Goal: Check status: Check status

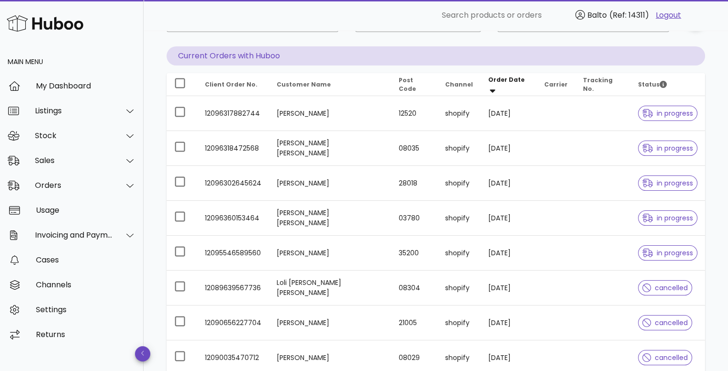
scroll to position [96, 0]
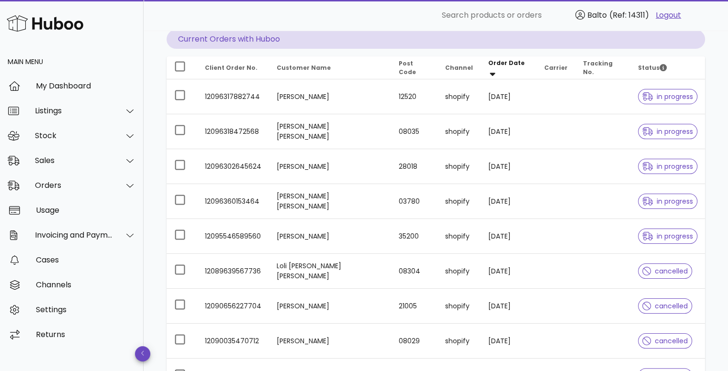
click at [161, 180] on div "Orders order actions ​ Search ​ Date Range ​ Order status Current Orders with H…" at bounding box center [436, 234] width 584 height 599
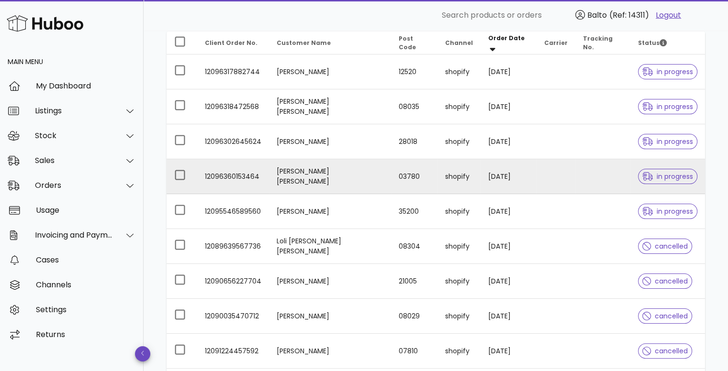
scroll to position [239, 0]
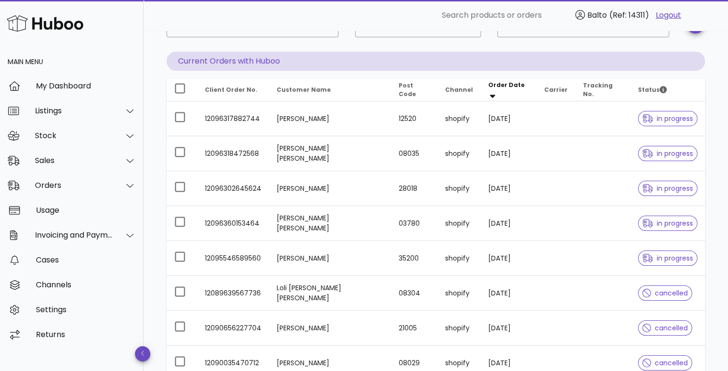
scroll to position [48, 0]
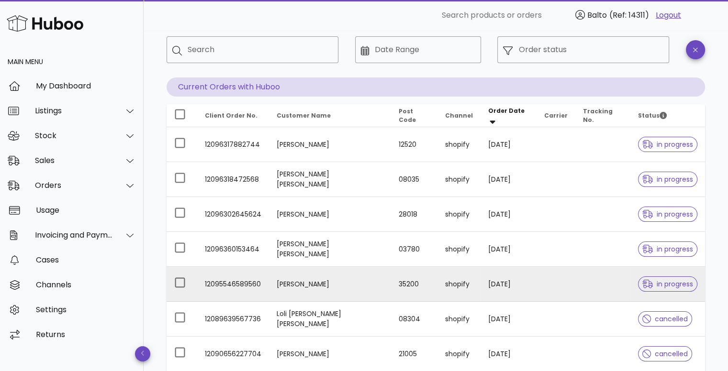
click at [308, 286] on td "[PERSON_NAME]" at bounding box center [330, 284] width 122 height 35
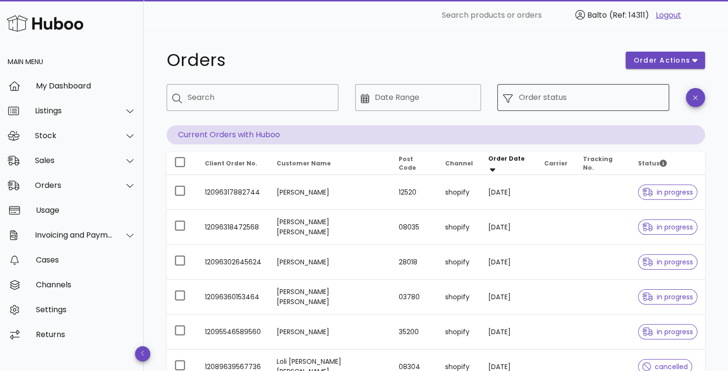
click at [533, 100] on input "Order status" at bounding box center [590, 97] width 145 height 15
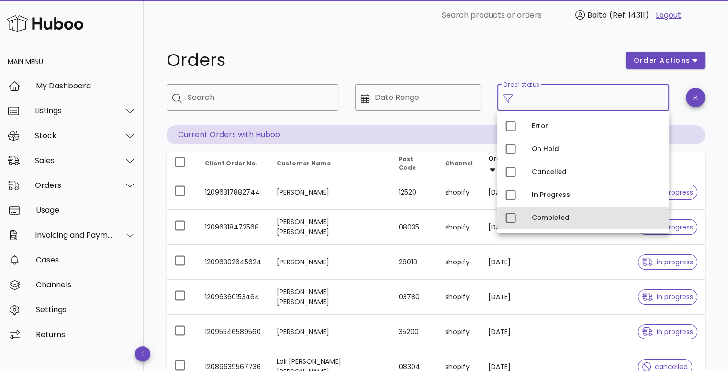
click at [534, 217] on div "Completed" at bounding box center [597, 218] width 130 height 8
type input "**********"
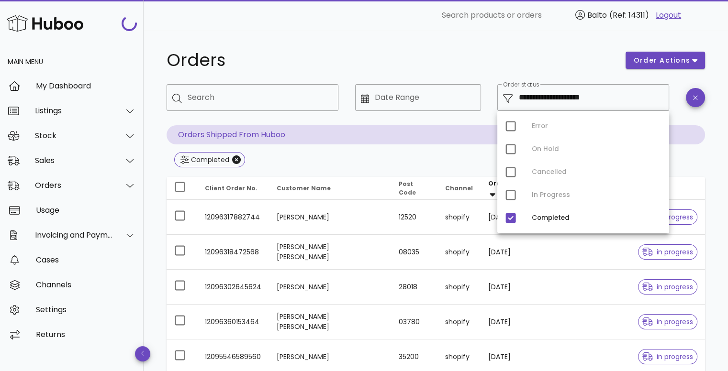
click at [347, 150] on div "**********" at bounding box center [436, 126] width 539 height 85
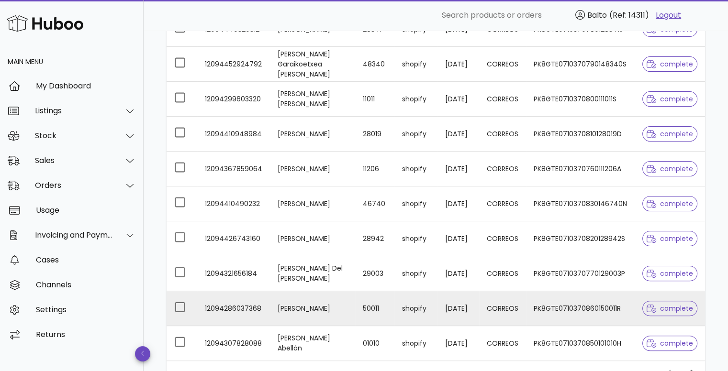
scroll to position [235, 0]
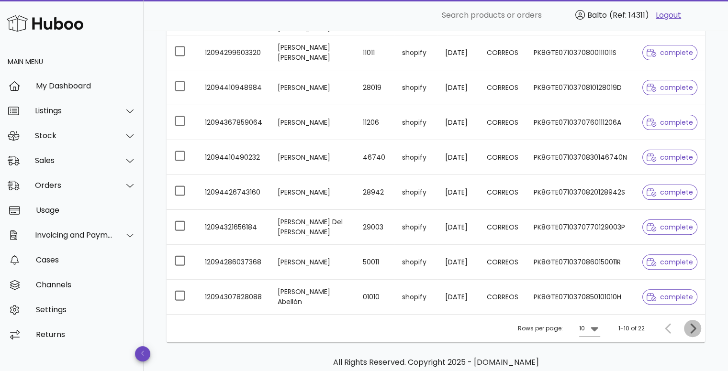
click at [691, 328] on icon "Next page" at bounding box center [692, 328] width 11 height 11
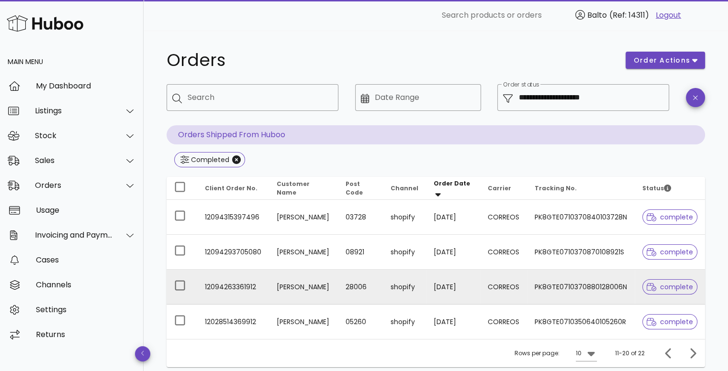
click at [299, 288] on td "[PERSON_NAME]" at bounding box center [303, 287] width 69 height 35
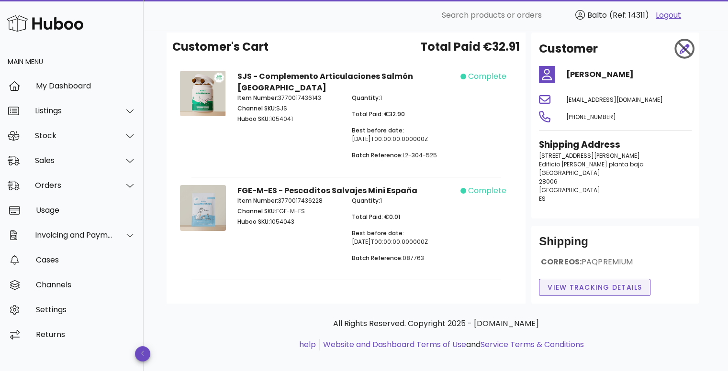
scroll to position [52, 0]
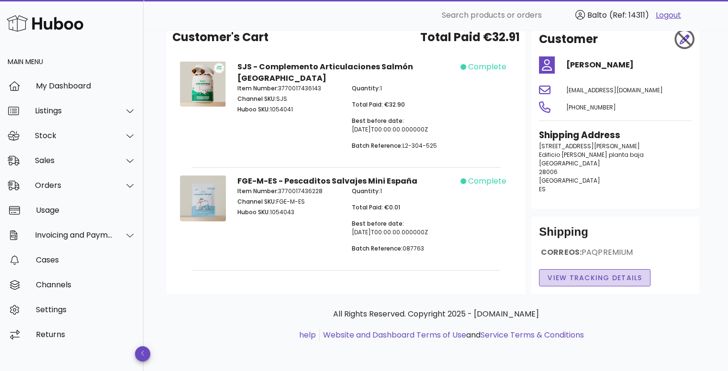
click at [578, 278] on span "View Tracking details" at bounding box center [594, 278] width 95 height 10
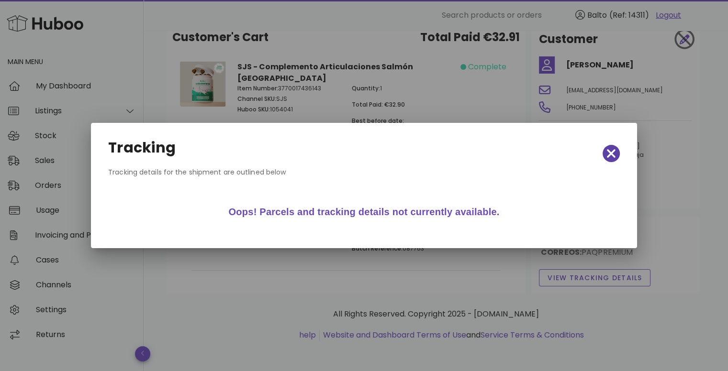
click at [613, 153] on icon "button" at bounding box center [611, 153] width 9 height 13
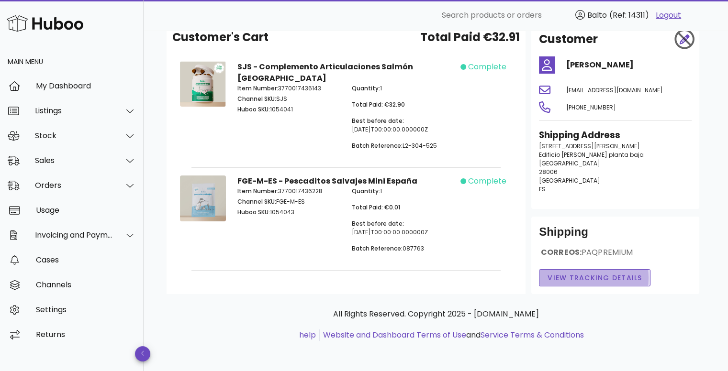
click at [563, 279] on span "View Tracking details" at bounding box center [594, 278] width 95 height 10
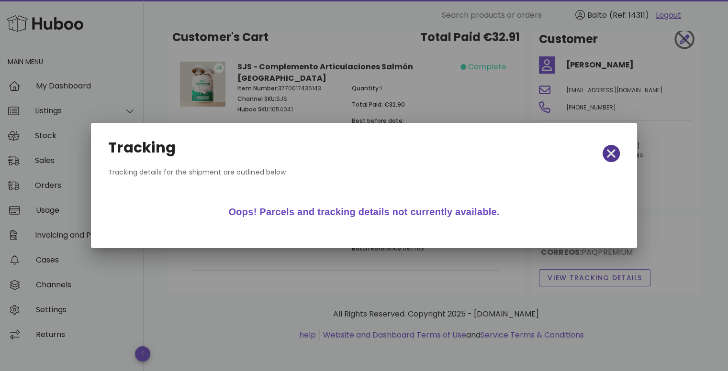
click at [609, 147] on icon "button" at bounding box center [611, 153] width 9 height 13
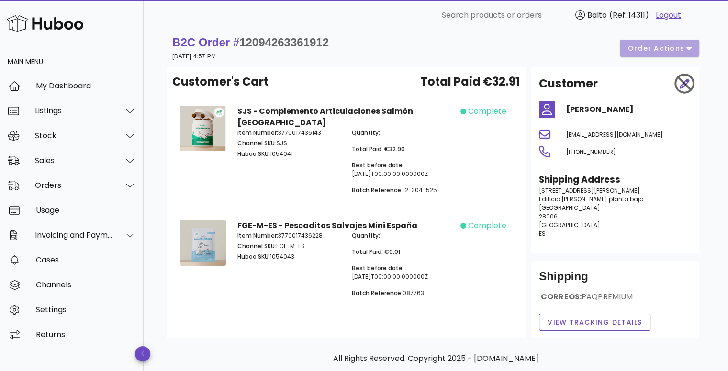
scroll to position [0, 0]
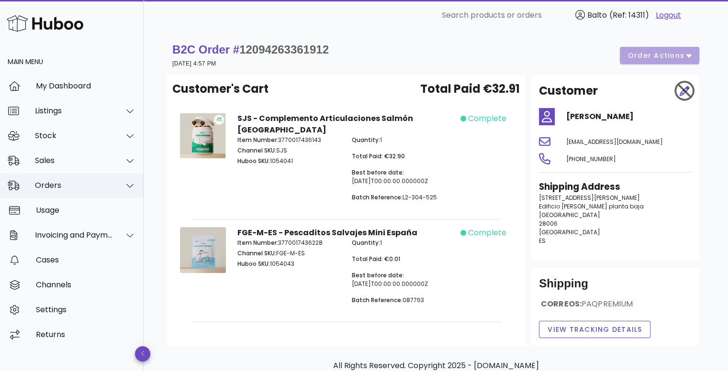
click at [112, 188] on div "Orders" at bounding box center [74, 185] width 78 height 9
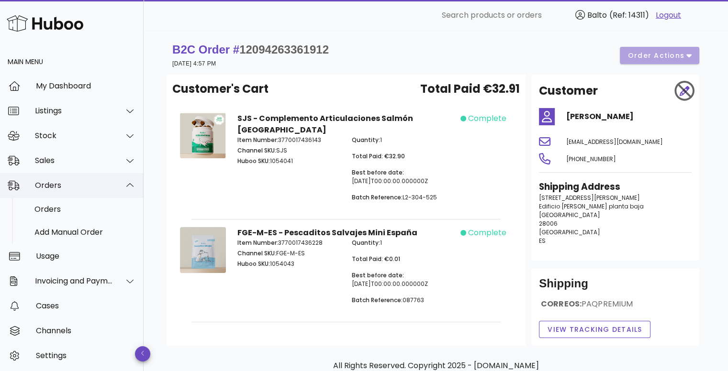
click at [72, 192] on div "Orders" at bounding box center [72, 185] width 144 height 25
